Goal: Information Seeking & Learning: Learn about a topic

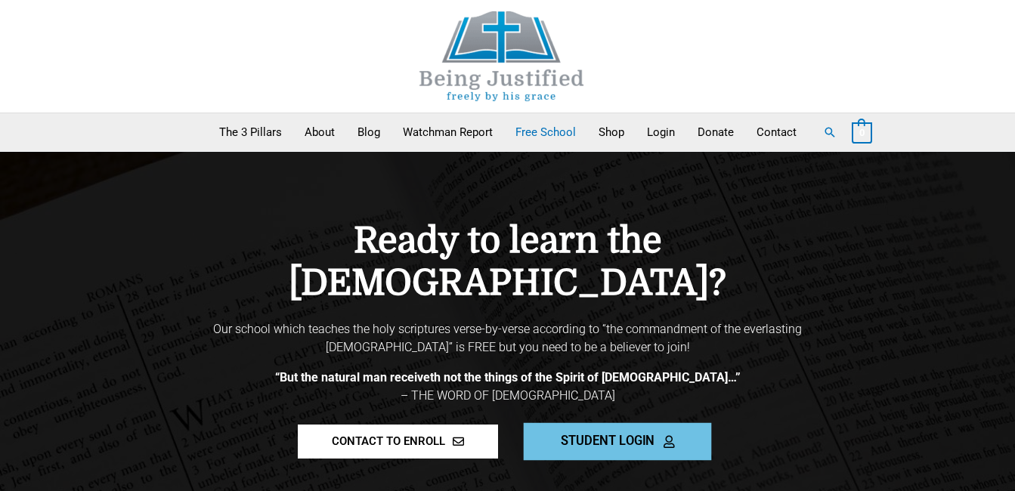
click at [638, 435] on span "STUDENT LOGIN" at bounding box center [608, 441] width 94 height 13
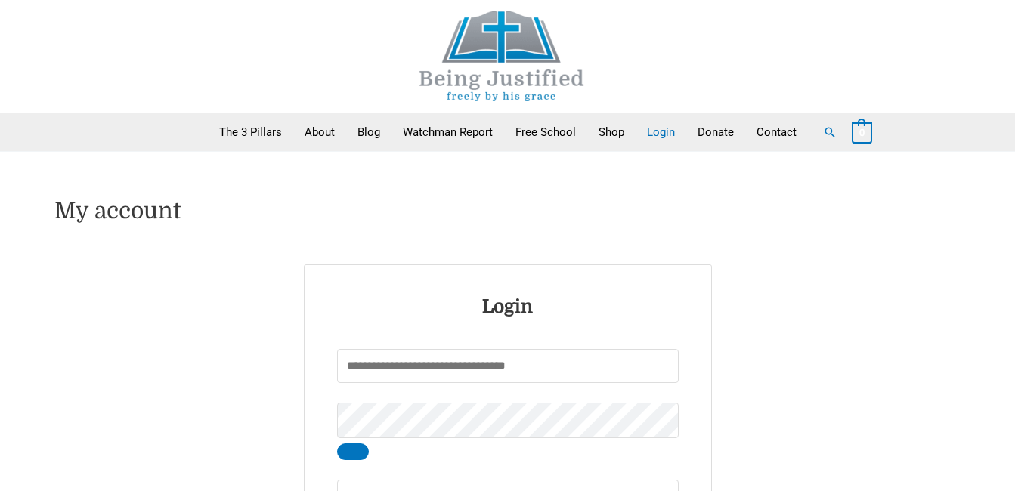
type input "******"
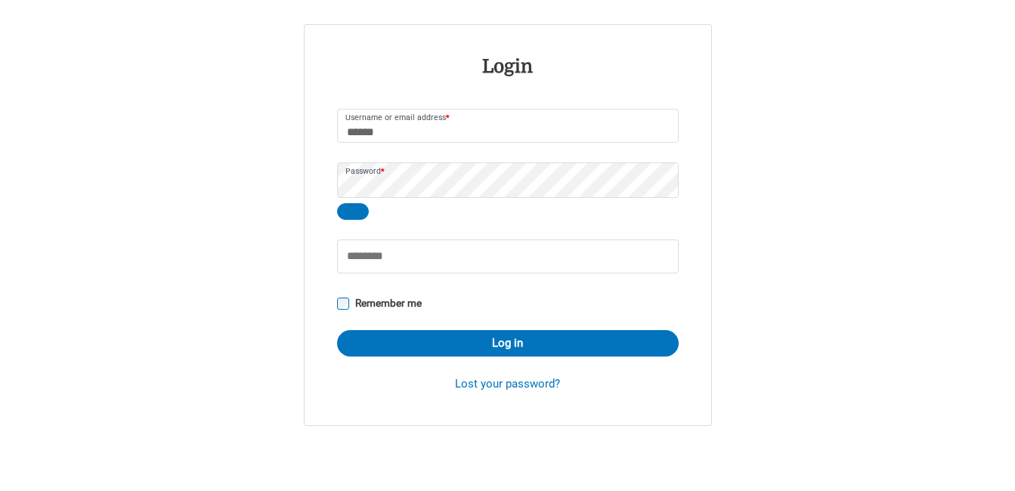
scroll to position [243, 0]
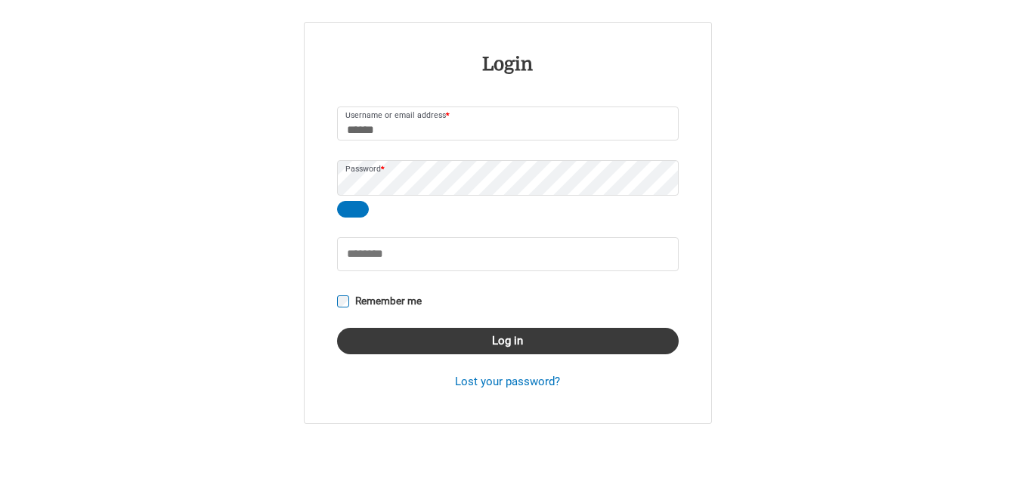
click at [552, 345] on button "Log in" at bounding box center [508, 341] width 342 height 26
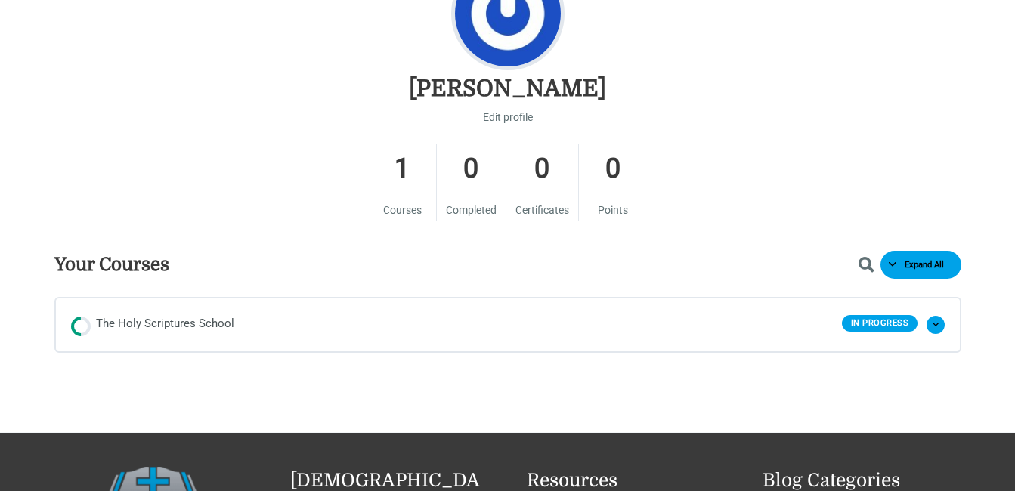
scroll to position [694, 0]
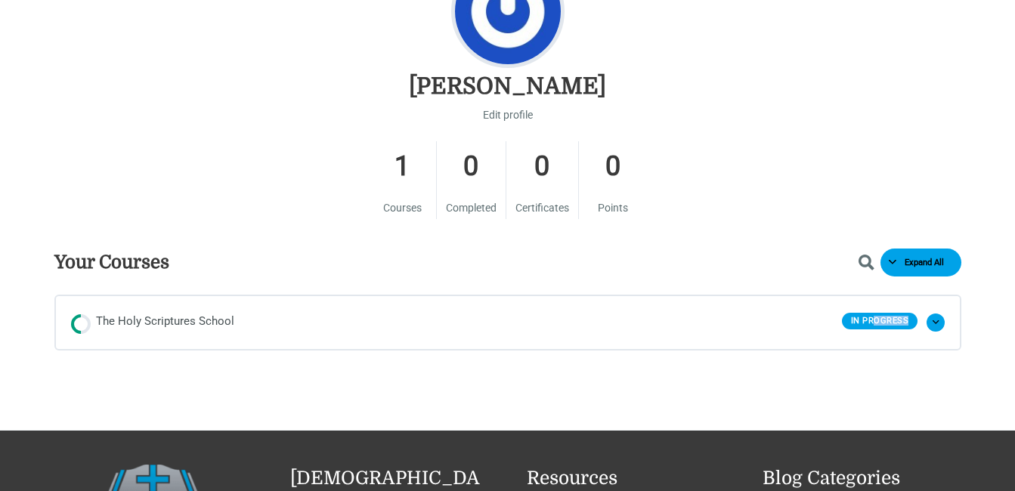
drag, startPoint x: 875, startPoint y: 323, endPoint x: 919, endPoint y: 326, distance: 43.9
click at [919, 326] on div "In Progress Expand The Holy Scriptures School Expand The Holy Scriptures School" at bounding box center [893, 323] width 103 height 20
drag, startPoint x: 919, startPoint y: 326, endPoint x: 907, endPoint y: 319, distance: 14.3
click at [907, 319] on div "In Progress" at bounding box center [880, 321] width 76 height 17
click at [938, 320] on span at bounding box center [935, 323] width 6 height 6
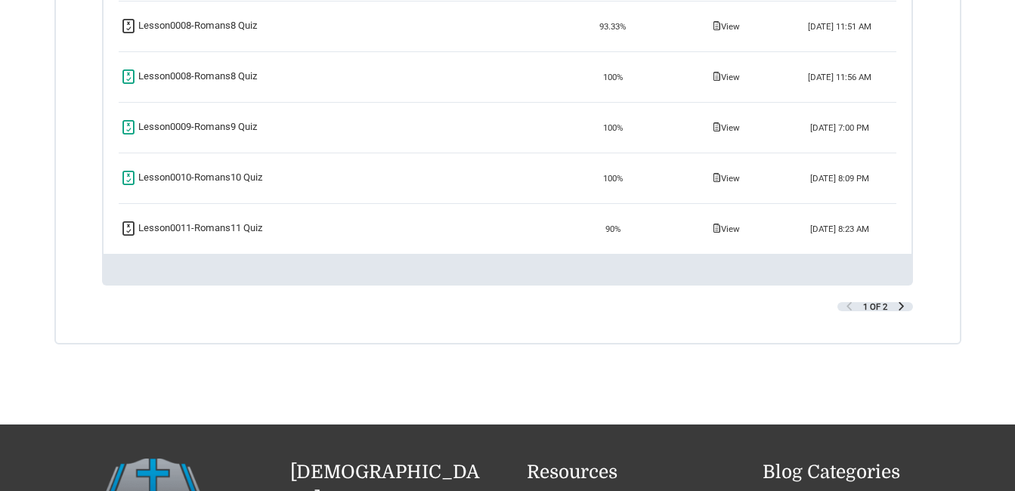
scroll to position [1991, 0]
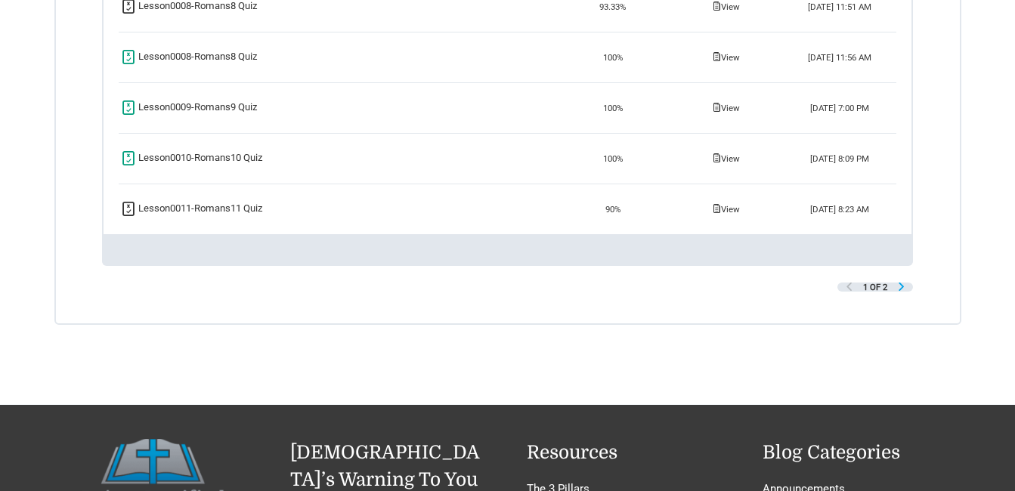
click at [900, 286] on span "Next Page" at bounding box center [901, 287] width 8 height 8
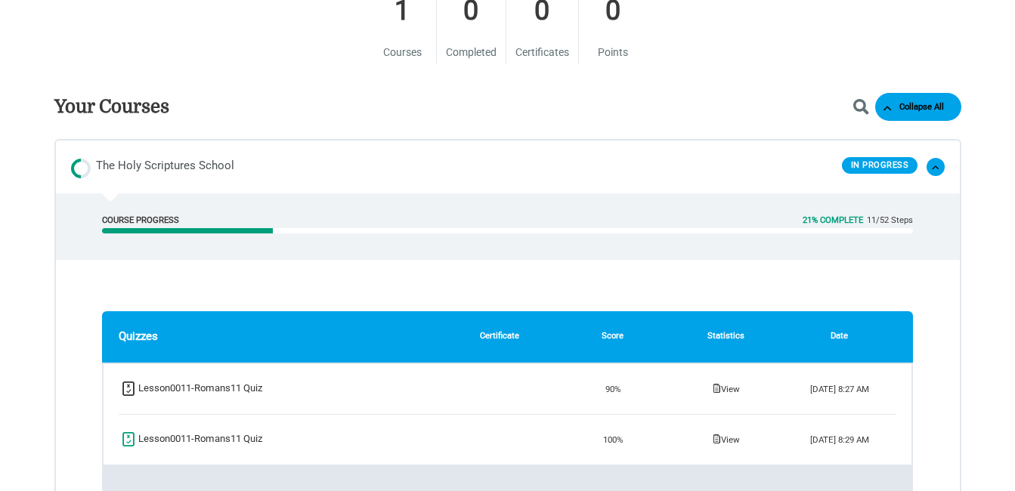
scroll to position [845, 0]
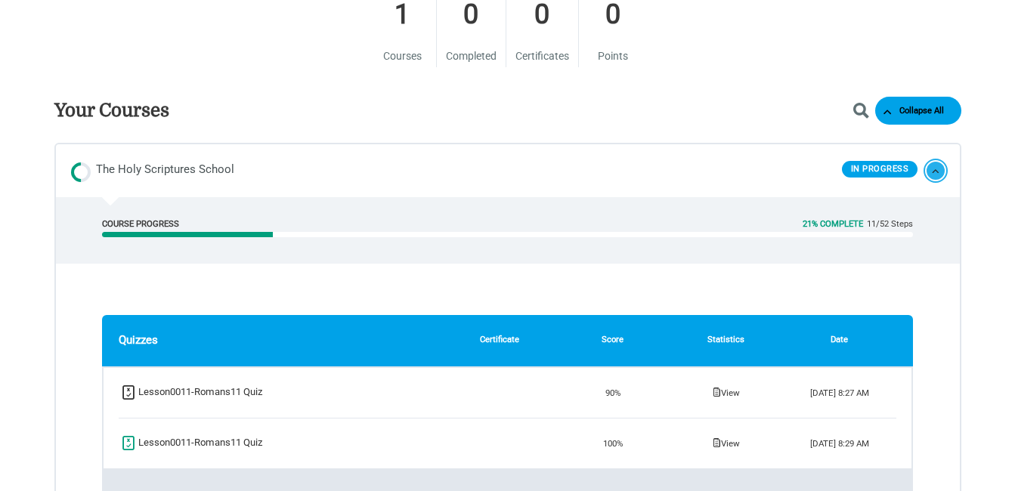
click at [935, 165] on button "Collapse The Holy Scriptures School" at bounding box center [935, 171] width 18 height 18
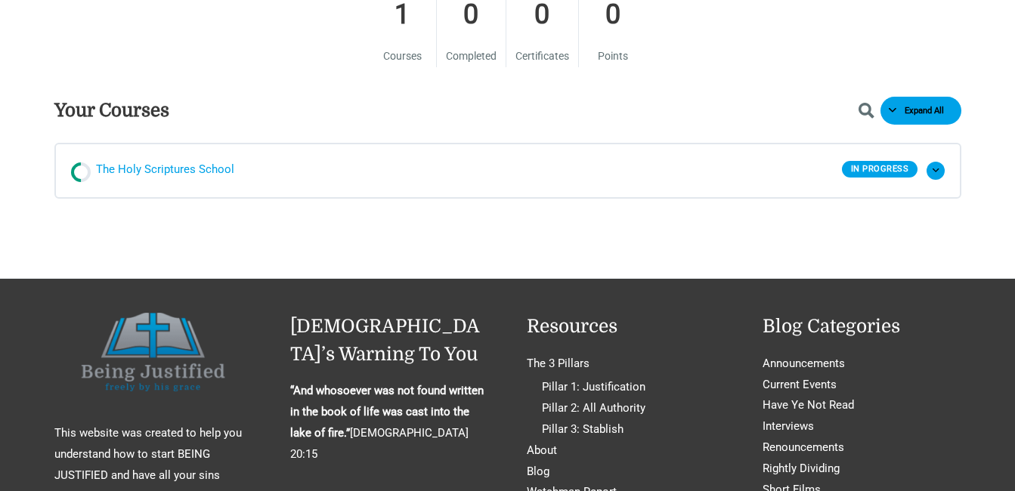
click at [199, 169] on span "The Holy Scriptures School" at bounding box center [165, 170] width 138 height 23
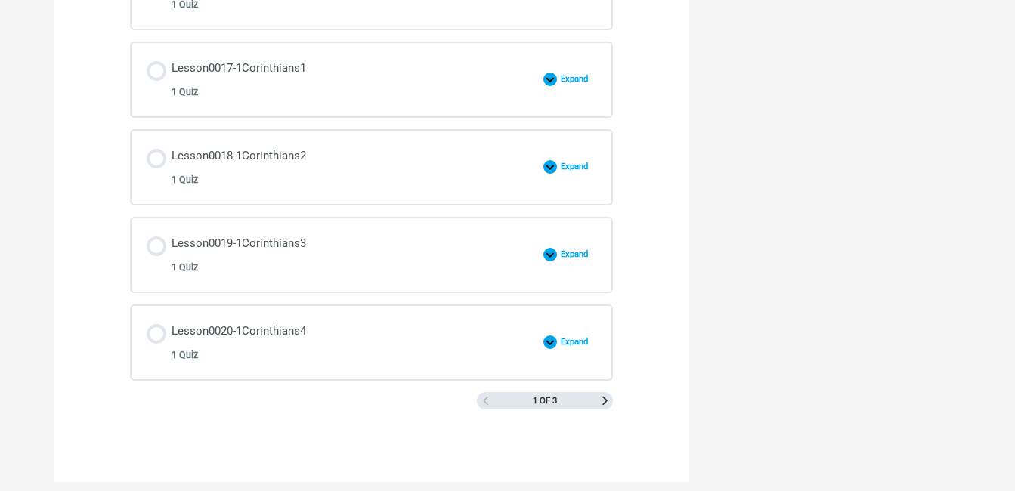
scroll to position [2203, 0]
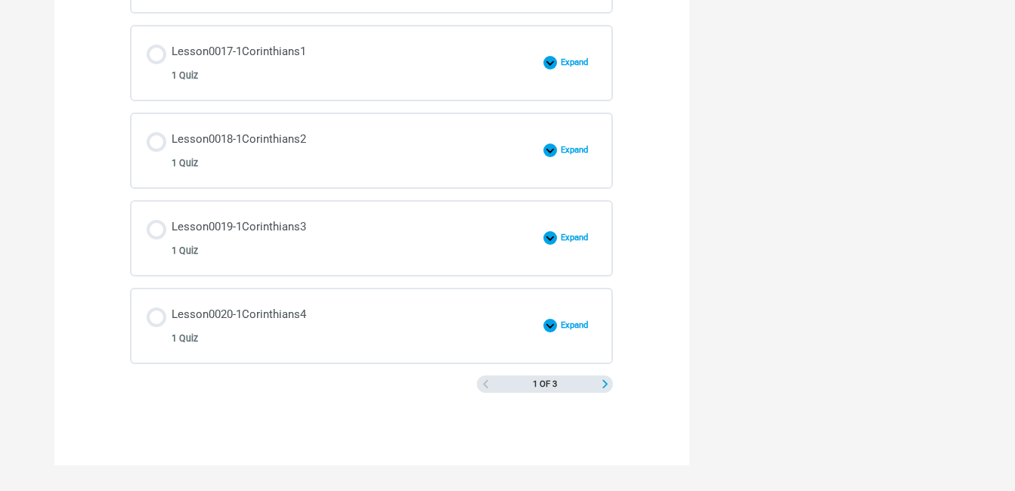
click at [604, 385] on span "Next Page" at bounding box center [605, 384] width 8 height 8
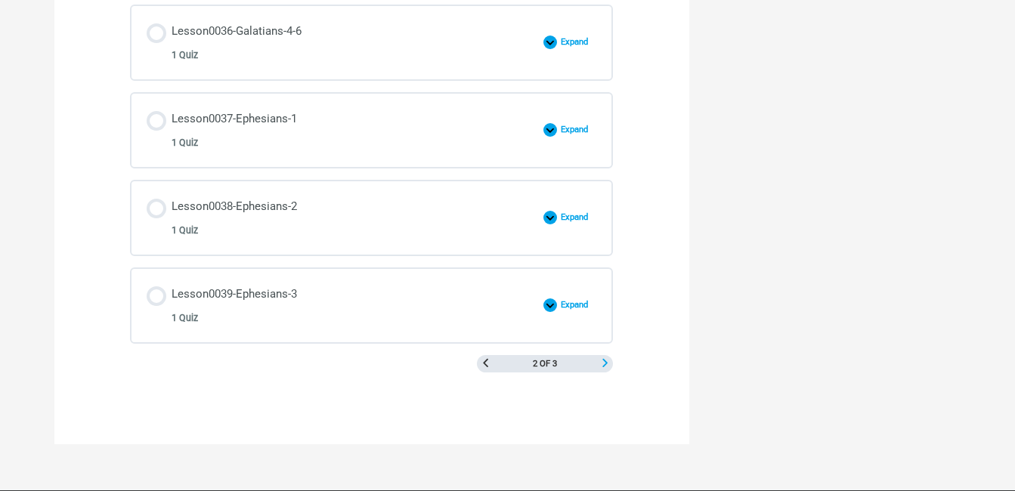
click at [604, 361] on span "Next Page" at bounding box center [605, 363] width 8 height 8
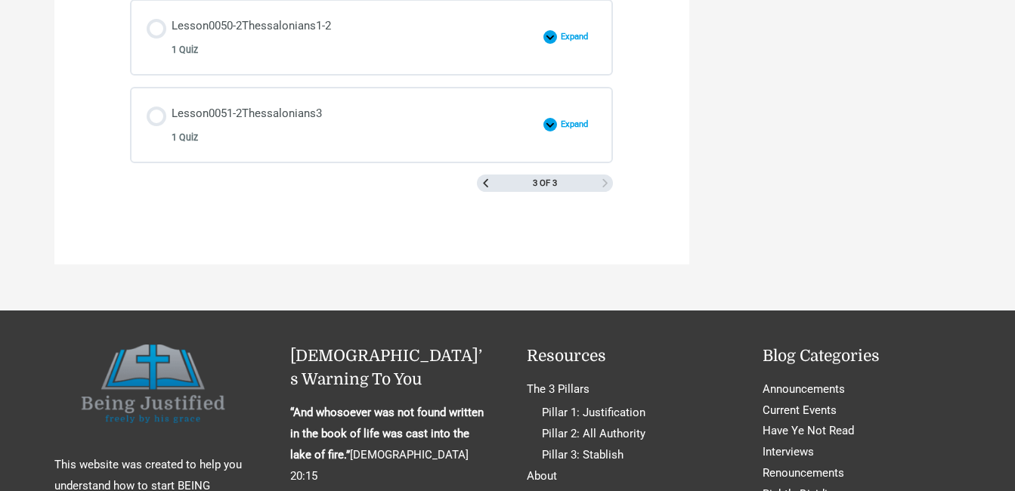
scroll to position [1754, 0]
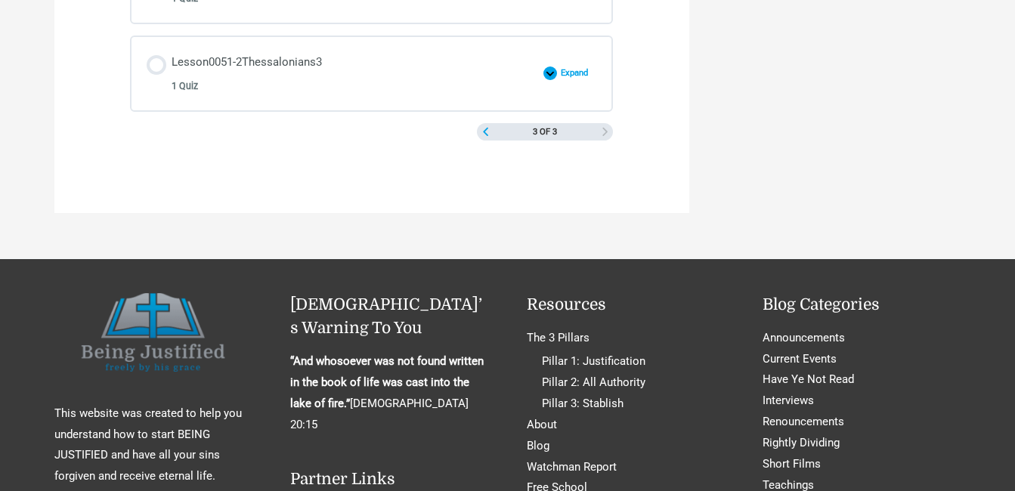
click at [488, 129] on span "Previous Page" at bounding box center [485, 132] width 8 height 8
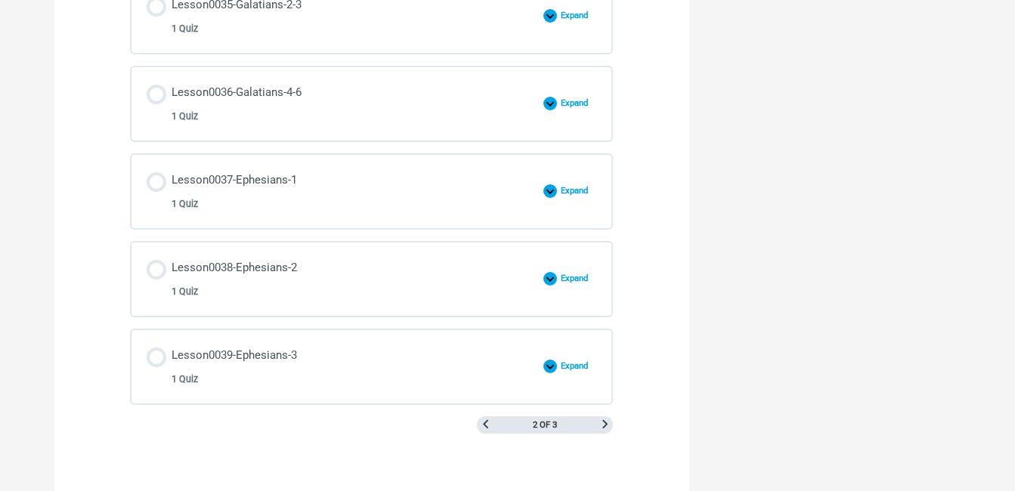
scroll to position [2304, 0]
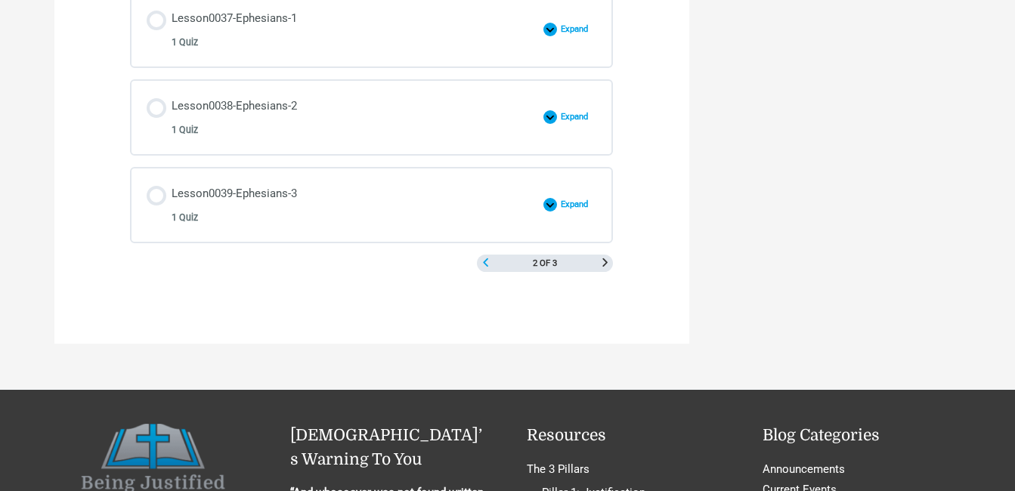
click at [486, 260] on span "Previous Page" at bounding box center [485, 262] width 8 height 8
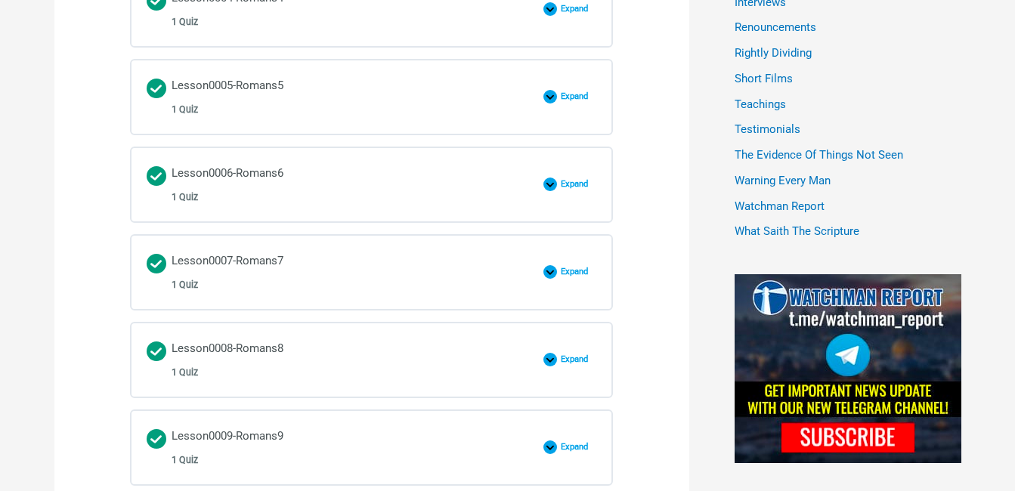
scroll to position [1059, 0]
